Goal: Share content: Share content

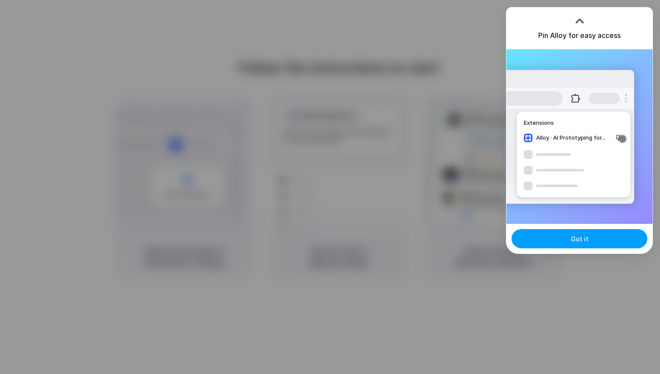
click at [584, 242] on span "Got it" at bounding box center [579, 238] width 17 height 9
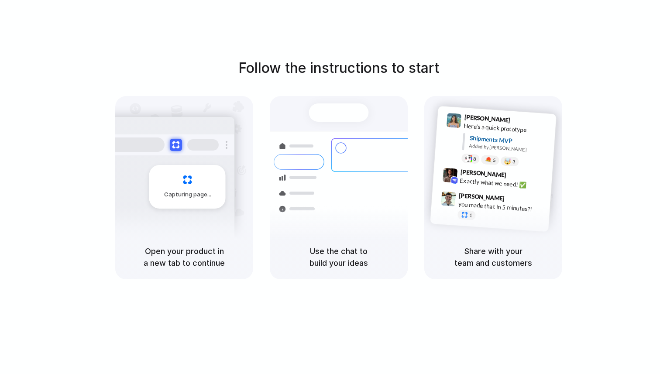
click at [387, 34] on div "Follow the instructions to start Capturing page Open your product in a new tab …" at bounding box center [338, 195] width 677 height 391
click at [330, 187] on div at bounding box center [330, 187] width 0 height 0
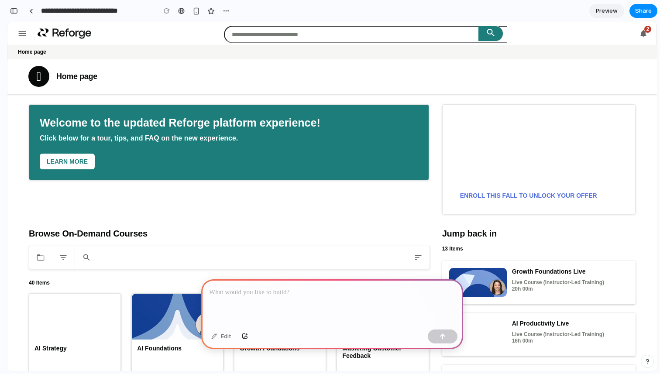
scroll to position [0, 8]
click at [352, 300] on div at bounding box center [332, 302] width 262 height 47
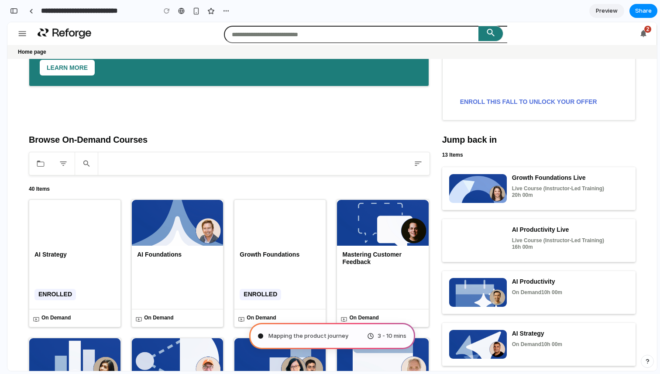
scroll to position [0, 0]
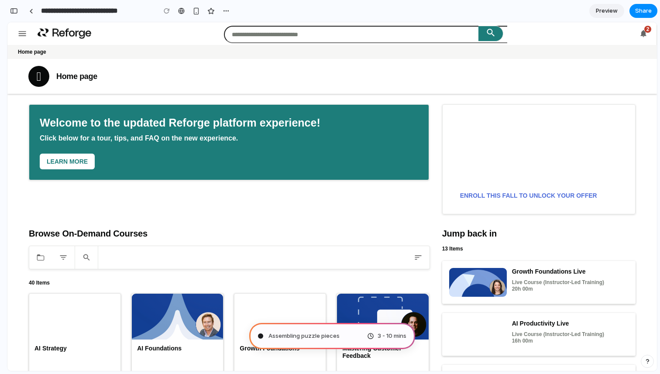
type input "**********"
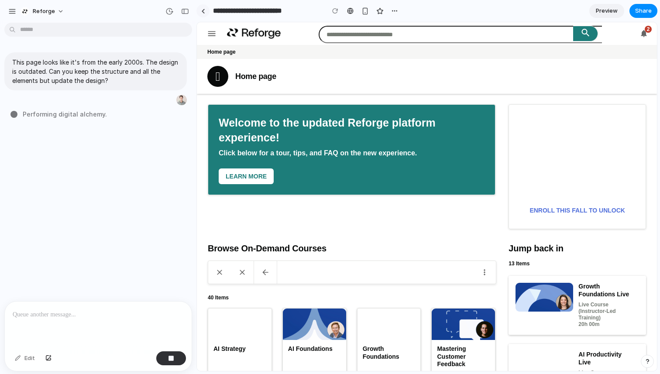
click at [203, 9] on div at bounding box center [203, 11] width 4 height 5
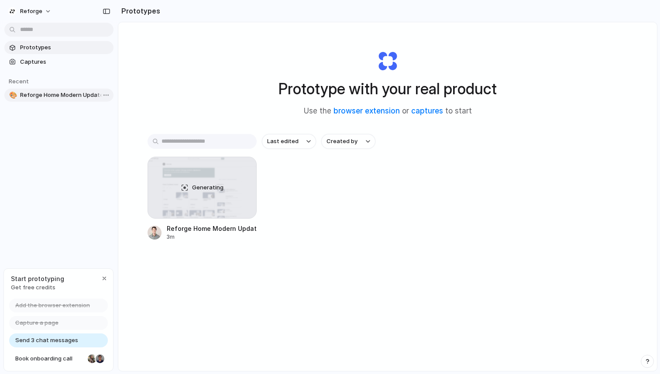
click at [77, 93] on span "Reforge Home Modern Update" at bounding box center [65, 95] width 90 height 9
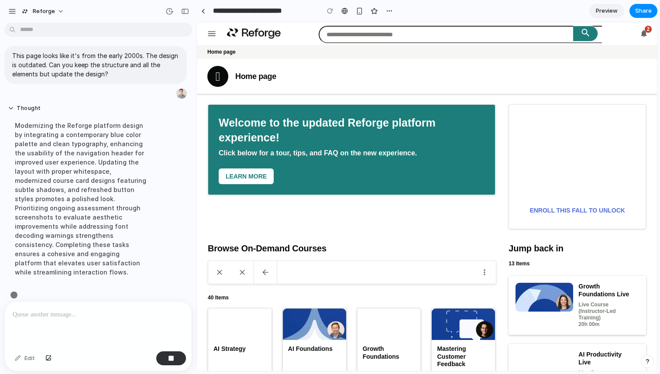
scroll to position [7, 0]
click at [564, 210] on button "Enroll this fall to unlock your offer" at bounding box center [577, 210] width 116 height 16
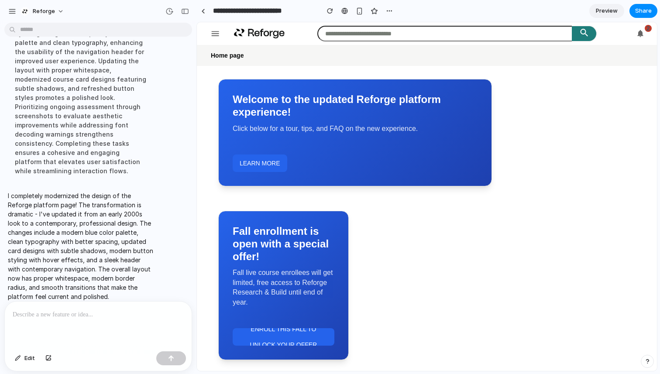
scroll to position [0, 0]
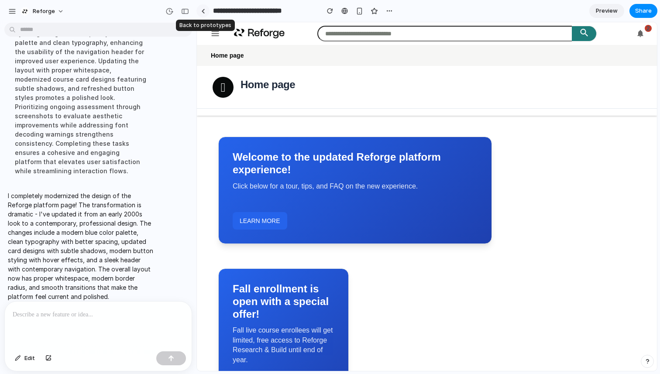
click at [203, 9] on div at bounding box center [203, 11] width 4 height 5
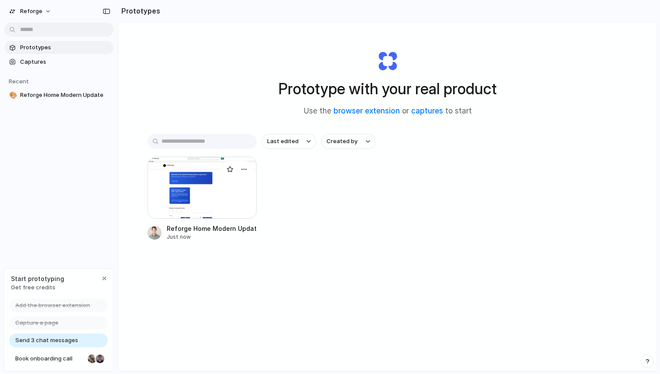
click at [193, 179] on div at bounding box center [201, 188] width 109 height 62
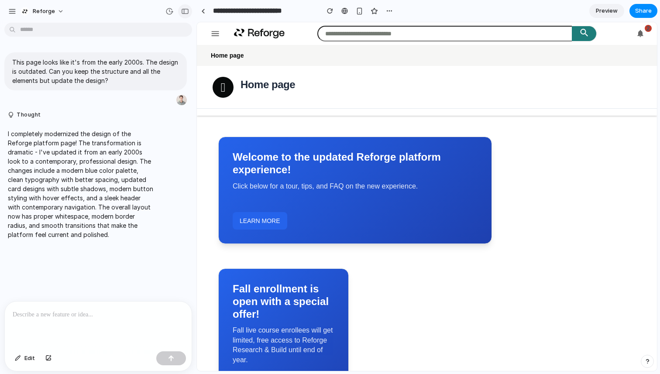
click at [185, 9] on div "button" at bounding box center [185, 11] width 8 height 6
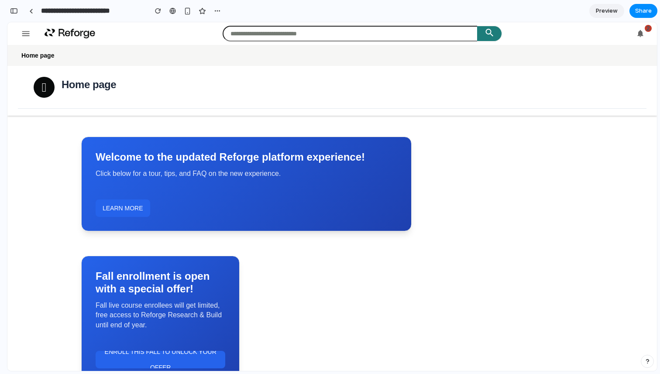
click at [130, 207] on button "Learn more" at bounding box center [123, 207] width 55 height 17
click at [651, 8] on button "Share" at bounding box center [643, 11] width 28 height 14
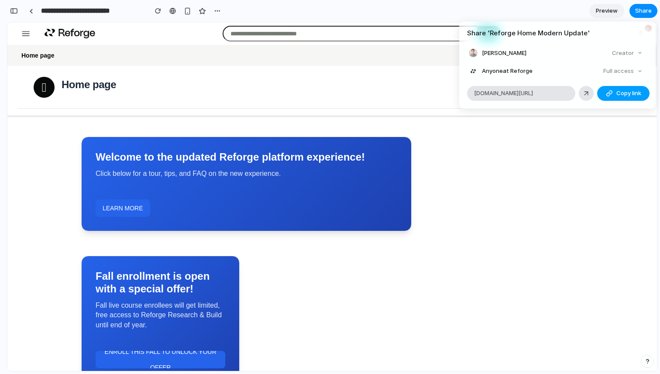
click at [628, 90] on span "Copy link" at bounding box center [628, 93] width 25 height 9
click at [525, 188] on div "Share ' Reforge Home Modern Update ' Tom Willerer Creator Anyone at Reforge Ful…" at bounding box center [330, 187] width 660 height 374
